Goal: Task Accomplishment & Management: Manage account settings

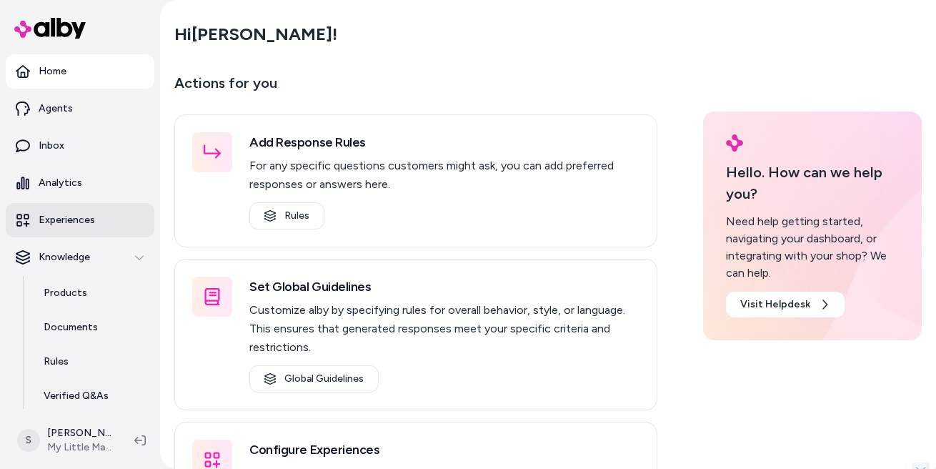
click at [89, 220] on p "Experiences" at bounding box center [67, 220] width 56 height 14
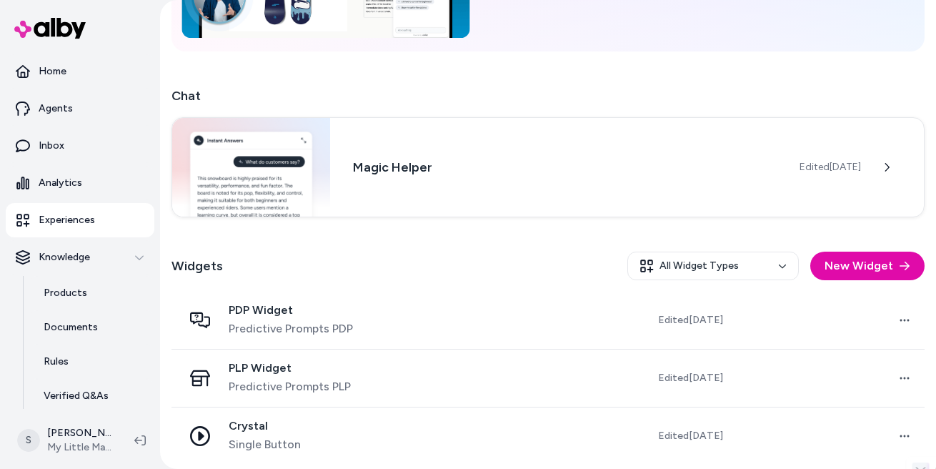
scroll to position [196, 0]
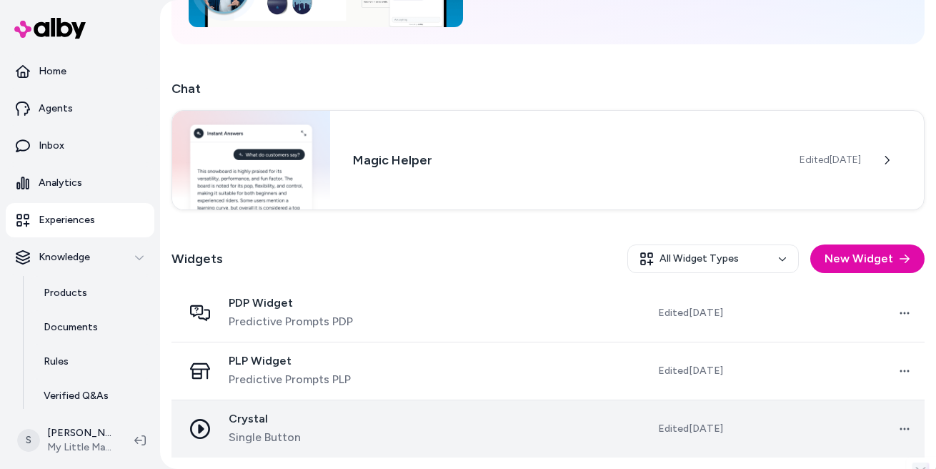
click at [205, 428] on icon at bounding box center [200, 429] width 20 height 20
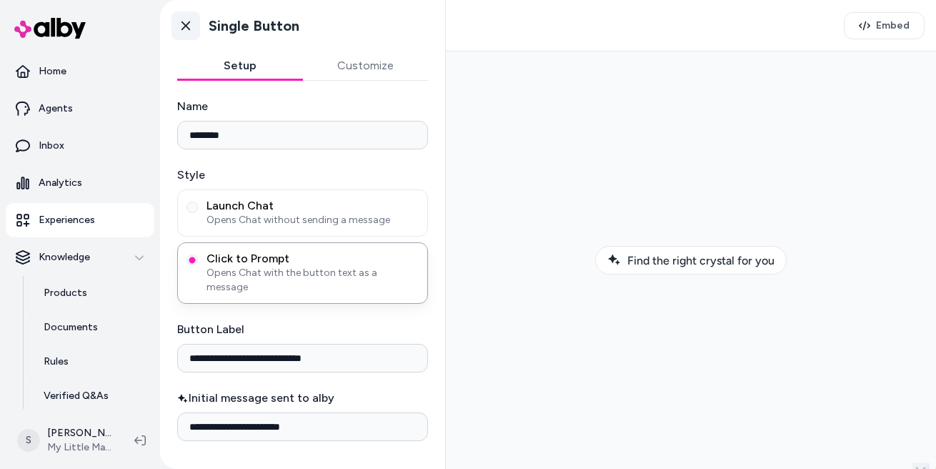
click at [182, 24] on icon at bounding box center [186, 26] width 14 height 14
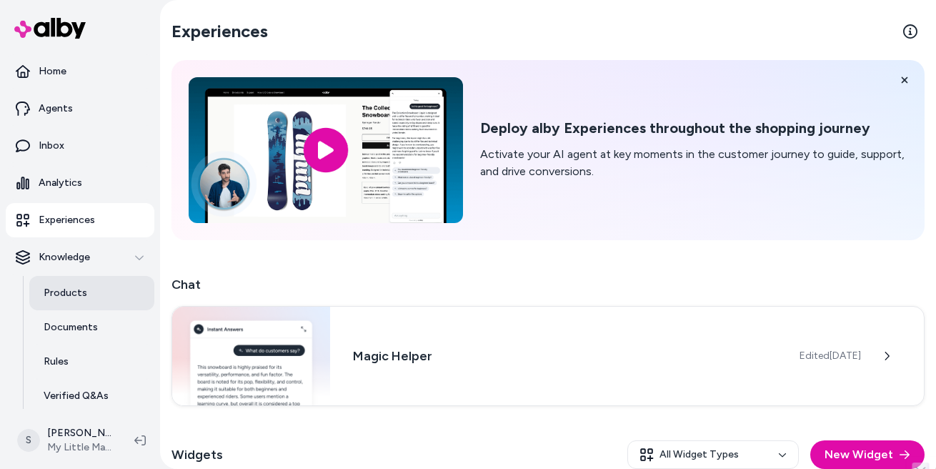
click at [93, 300] on link "Products" at bounding box center [91, 293] width 125 height 34
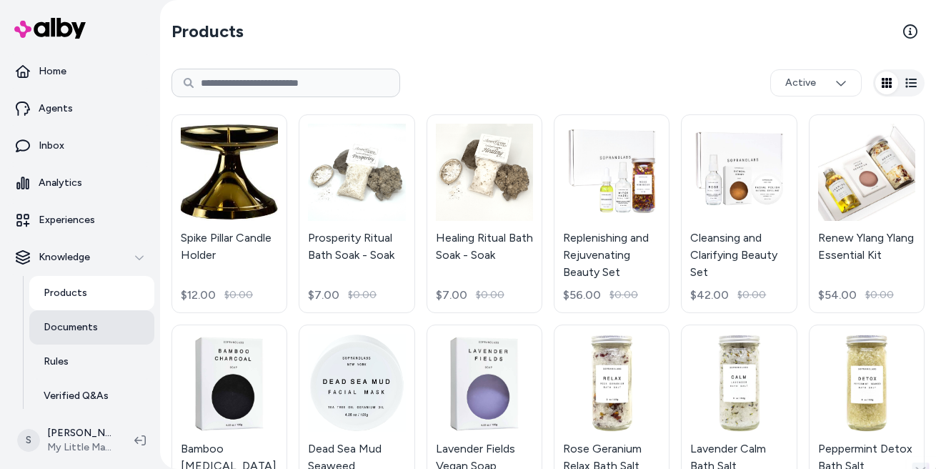
click at [95, 334] on link "Documents" at bounding box center [91, 327] width 125 height 34
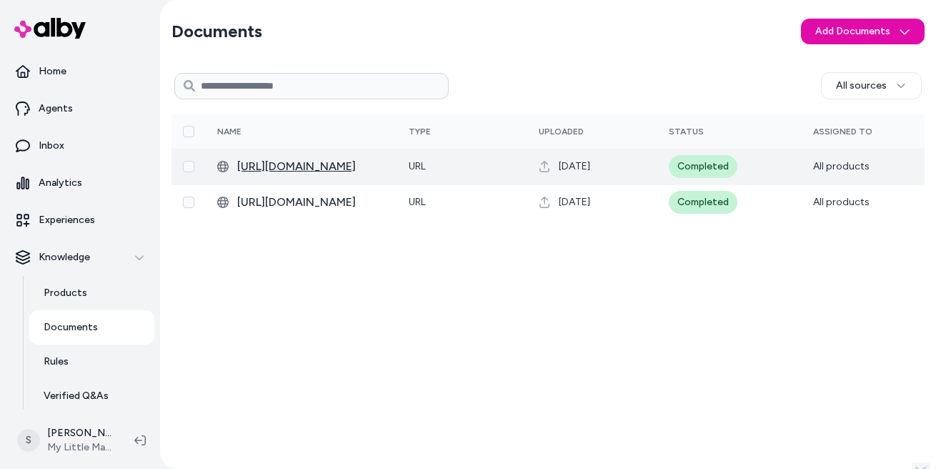
click at [357, 170] on span "[URL][DOMAIN_NAME]" at bounding box center [311, 166] width 149 height 17
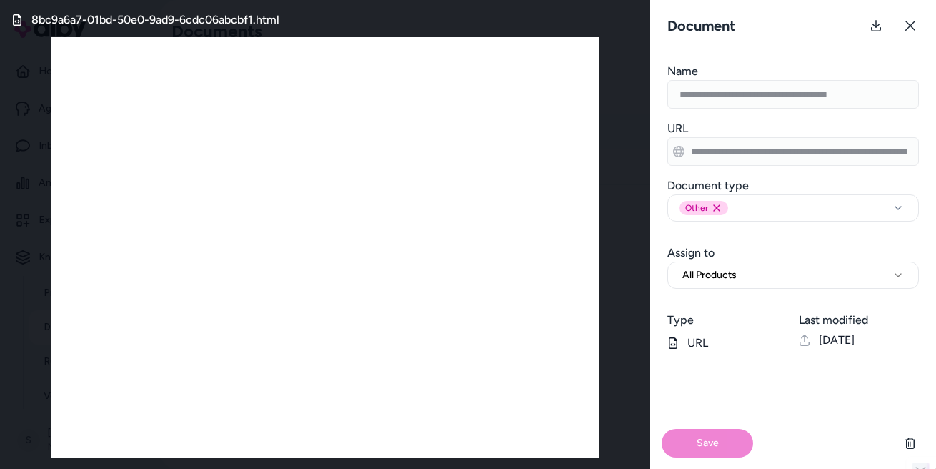
click at [923, 23] on button at bounding box center [910, 25] width 29 height 29
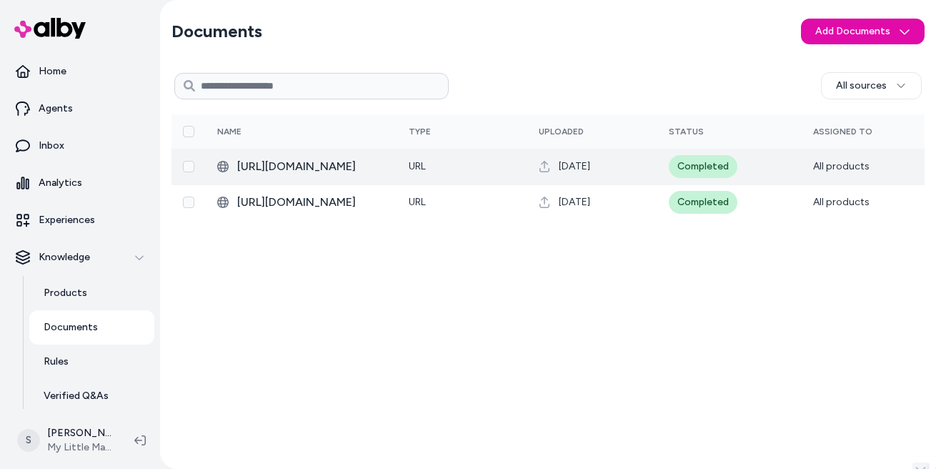
click at [187, 164] on button "Select row" at bounding box center [188, 166] width 11 height 11
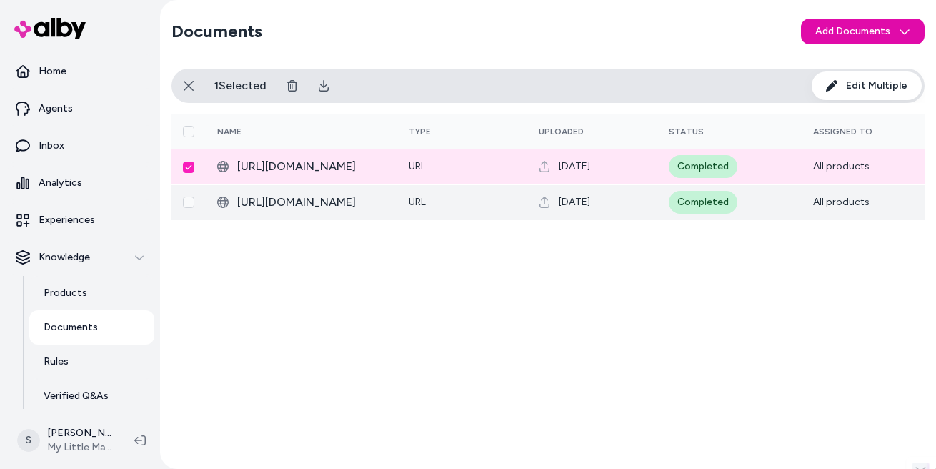
click at [185, 203] on button "Select row" at bounding box center [188, 202] width 11 height 11
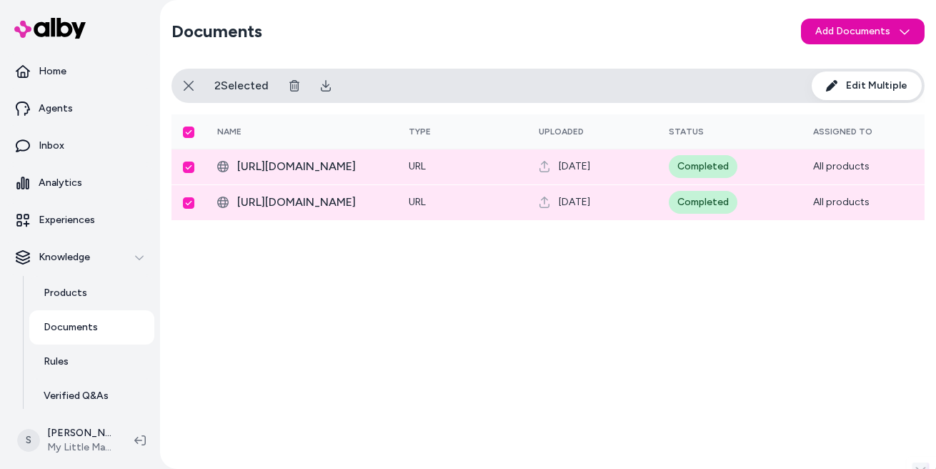
click at [864, 84] on span "Edit Multiple" at bounding box center [876, 86] width 61 height 14
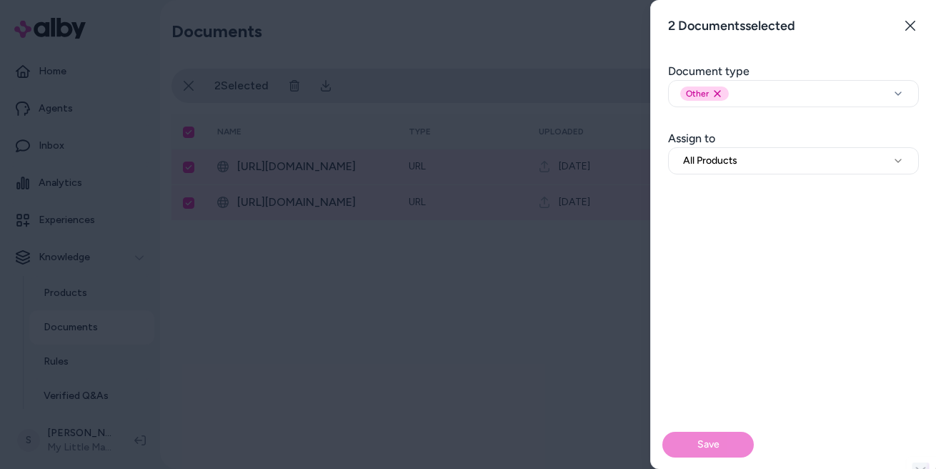
click at [585, 77] on div at bounding box center [468, 234] width 936 height 469
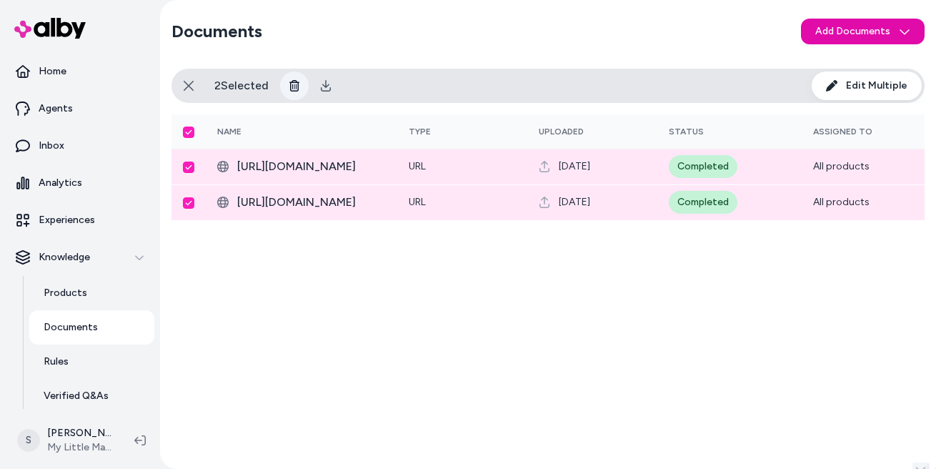
click at [299, 81] on icon at bounding box center [294, 85] width 11 height 11
